Goal: Task Accomplishment & Management: Manage account settings

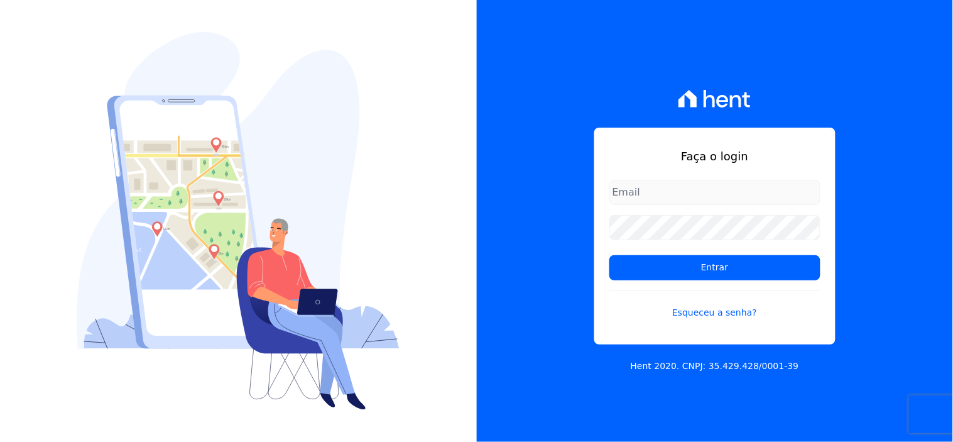
click at [680, 183] on input "email" at bounding box center [714, 192] width 211 height 25
click at [682, 197] on input "[EMAIL_ADDRESS][DOMAIN_NAME]" at bounding box center [714, 192] width 211 height 25
click at [665, 198] on input "[EMAIL_ADDRESS][DOMAIN_NAME]" at bounding box center [714, 192] width 211 height 25
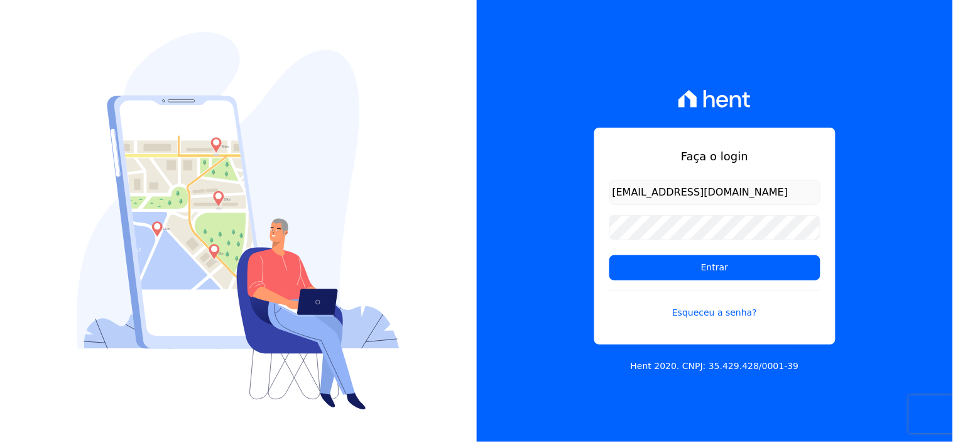
click at [632, 185] on input "[EMAIL_ADDRESS][DOMAIN_NAME]" at bounding box center [714, 192] width 211 height 25
click at [641, 193] on input "[EMAIL_ADDRESS][DOMAIN_NAME]" at bounding box center [714, 192] width 211 height 25
click at [642, 194] on input "[EMAIL_ADDRESS][DOMAIN_NAME]" at bounding box center [714, 192] width 211 height 25
drag, startPoint x: 625, startPoint y: 183, endPoint x: 660, endPoint y: 181, distance: 35.2
click at [625, 183] on input "[EMAIL_ADDRESS][DOMAIN_NAME]" at bounding box center [714, 192] width 211 height 25
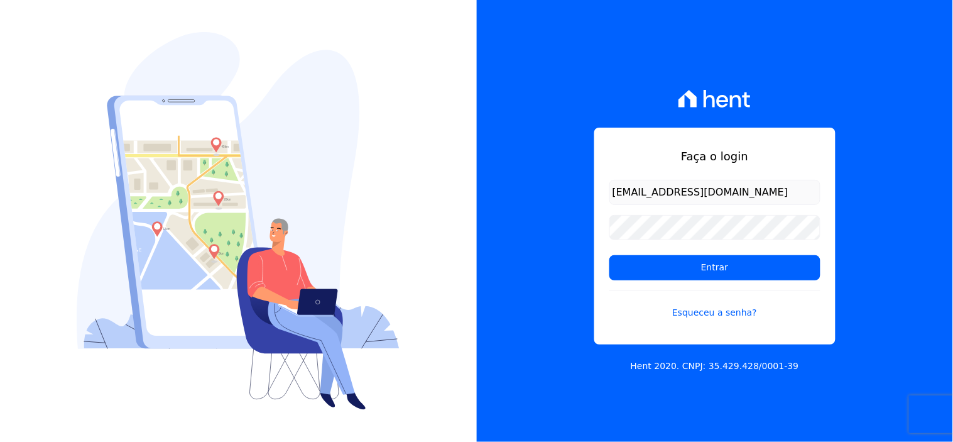
click at [640, 192] on input "[EMAIL_ADDRESS][DOMAIN_NAME]" at bounding box center [714, 192] width 211 height 25
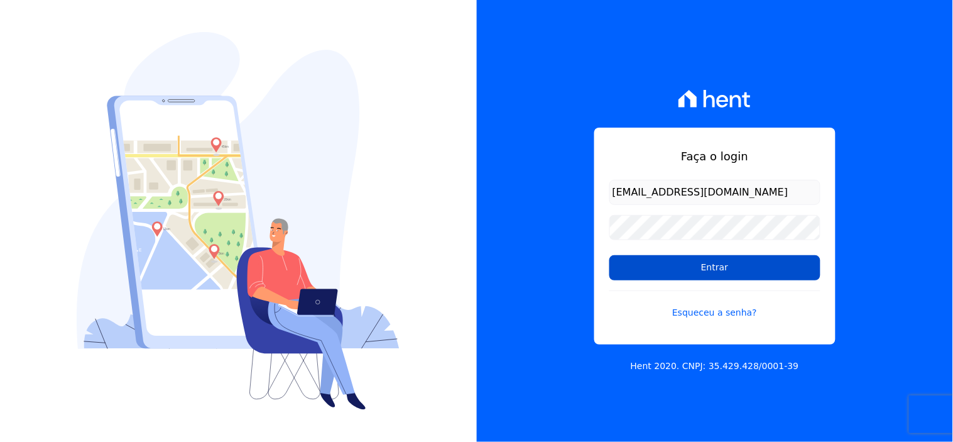
type input "[EMAIL_ADDRESS][DOMAIN_NAME]"
click at [687, 263] on input "Entrar" at bounding box center [714, 267] width 211 height 25
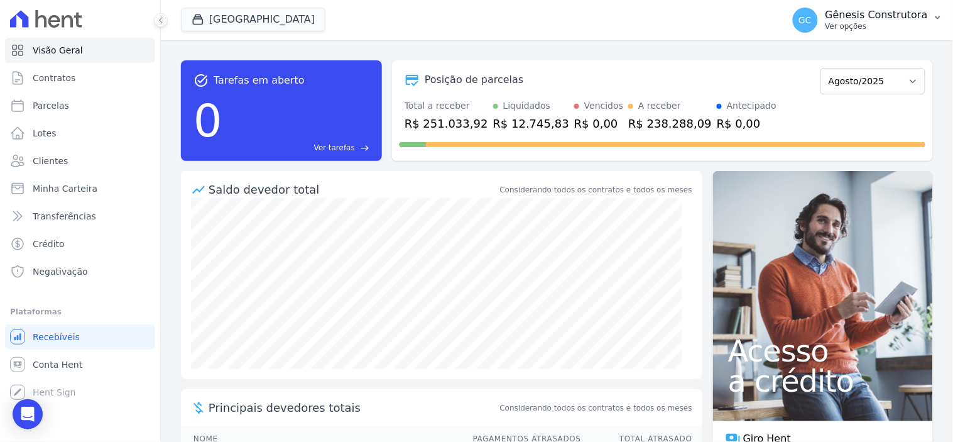
click at [915, 20] on p "Gênesis Construtora" at bounding box center [877, 15] width 102 height 13
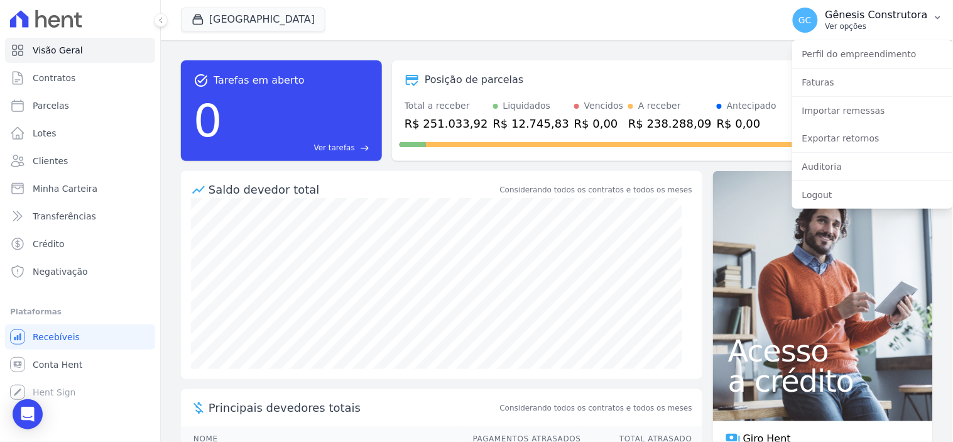
click at [915, 20] on p "Gênesis Construtora" at bounding box center [877, 15] width 102 height 13
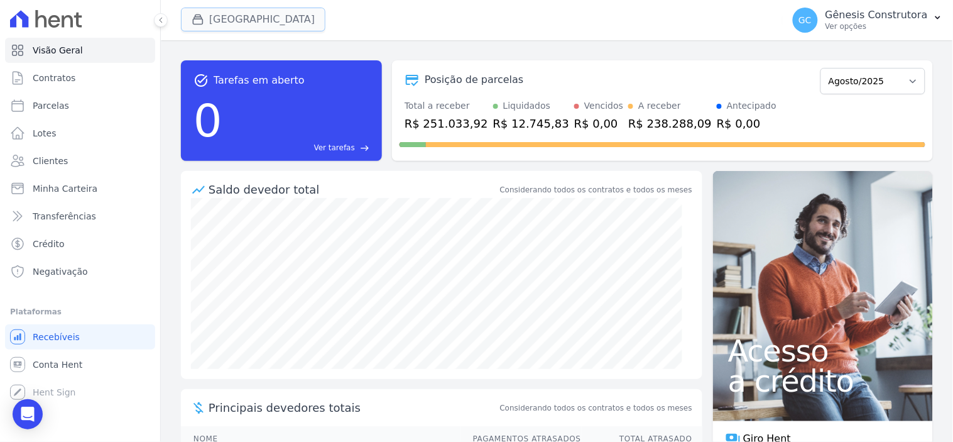
click at [234, 24] on button "Estação Nogueira" at bounding box center [253, 20] width 145 height 24
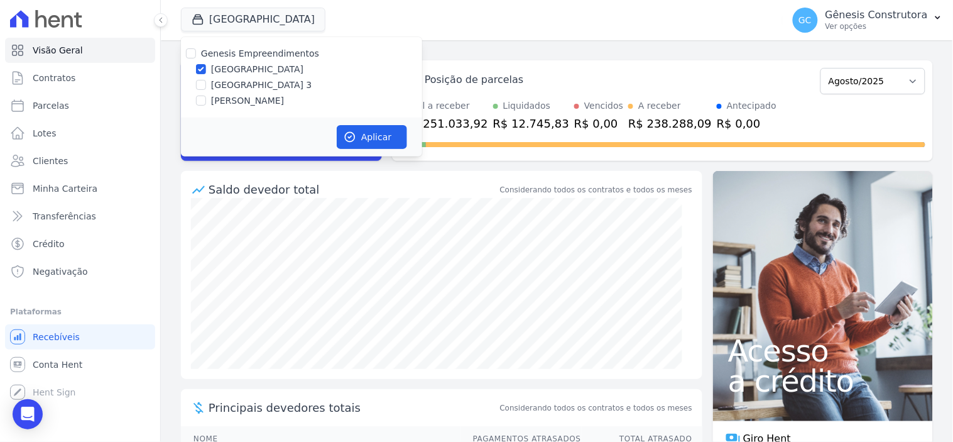
click at [234, 103] on label "HILDEGARDO DE NORONHA" at bounding box center [247, 100] width 73 height 13
click at [206, 103] on input "HILDEGARDO DE NORONHA" at bounding box center [201, 101] width 10 height 10
checkbox input "true"
click at [253, 72] on label "Estação Nogueira" at bounding box center [257, 69] width 92 height 13
click at [206, 72] on input "Estação Nogueira" at bounding box center [201, 69] width 10 height 10
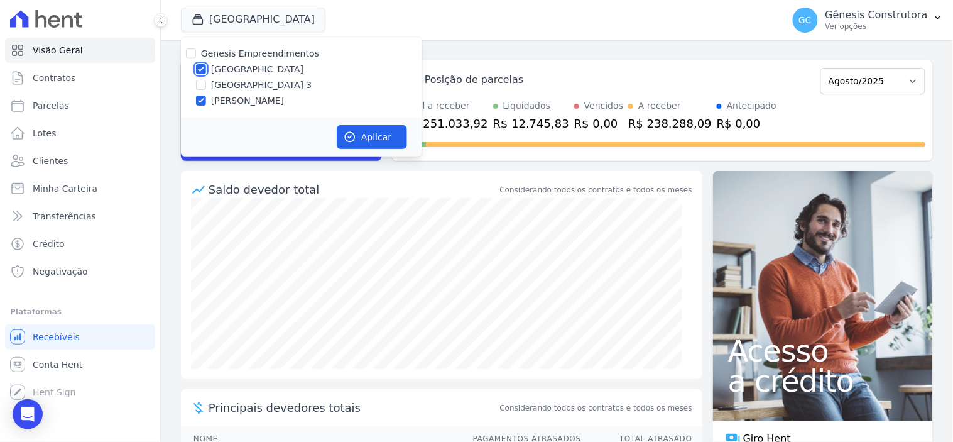
checkbox input "false"
click at [343, 130] on button "Aplicar" at bounding box center [372, 137] width 70 height 24
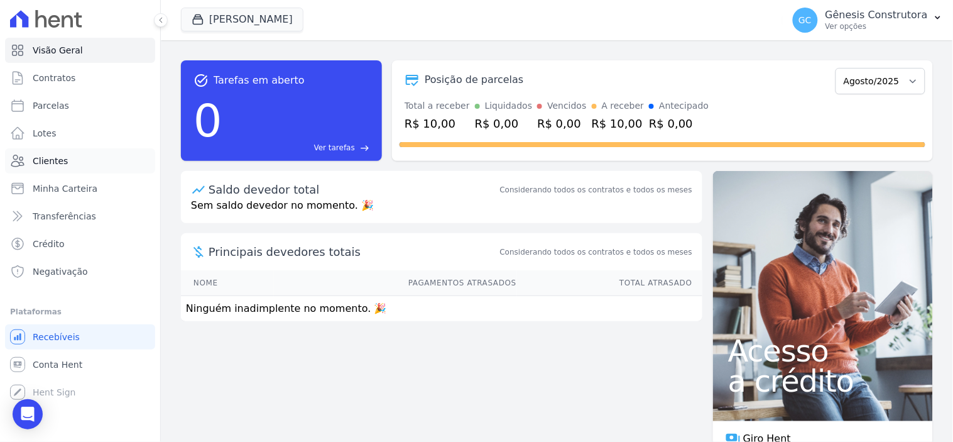
click at [97, 152] on link "Clientes" at bounding box center [80, 160] width 150 height 25
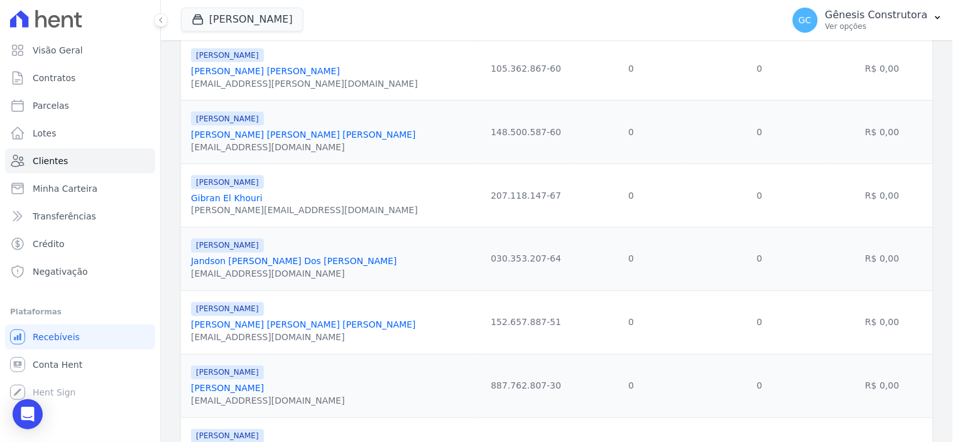
scroll to position [426, 0]
